Goal: Task Accomplishment & Management: Manage account settings

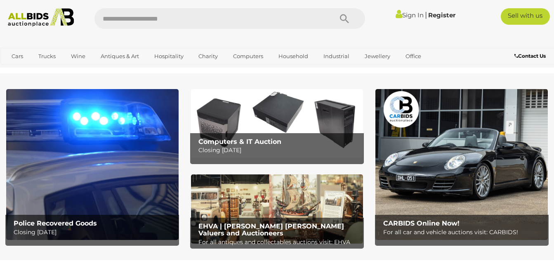
click at [407, 12] on link "Sign In" at bounding box center [410, 15] width 28 height 8
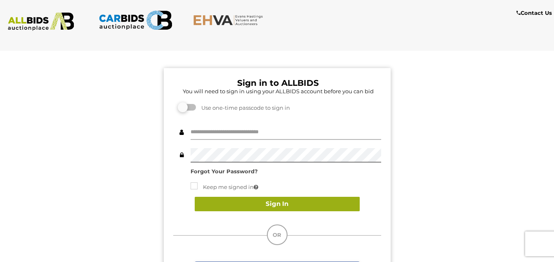
type input "**********"
click at [279, 203] on button "Sign In" at bounding box center [277, 204] width 165 height 14
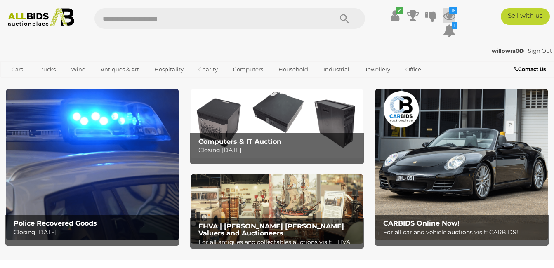
click at [450, 10] on icon "18" at bounding box center [453, 10] width 8 height 7
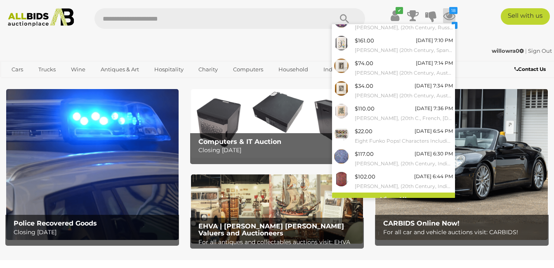
scroll to position [89, 0]
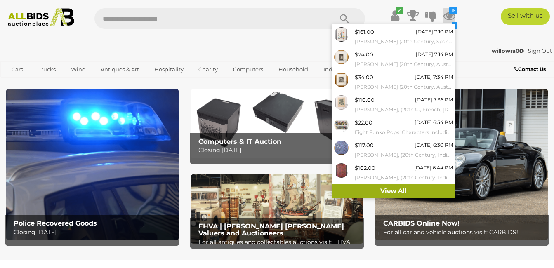
click at [392, 188] on link "View All" at bounding box center [393, 191] width 123 height 14
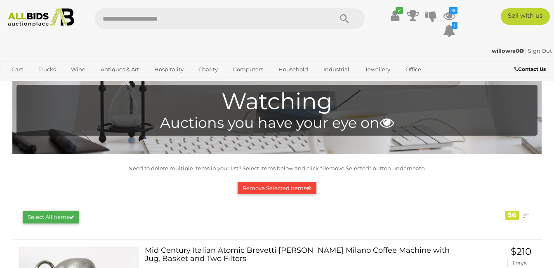
click at [539, 49] on link "Sign Out" at bounding box center [540, 50] width 24 height 7
